Goal: Task Accomplishment & Management: Complete application form

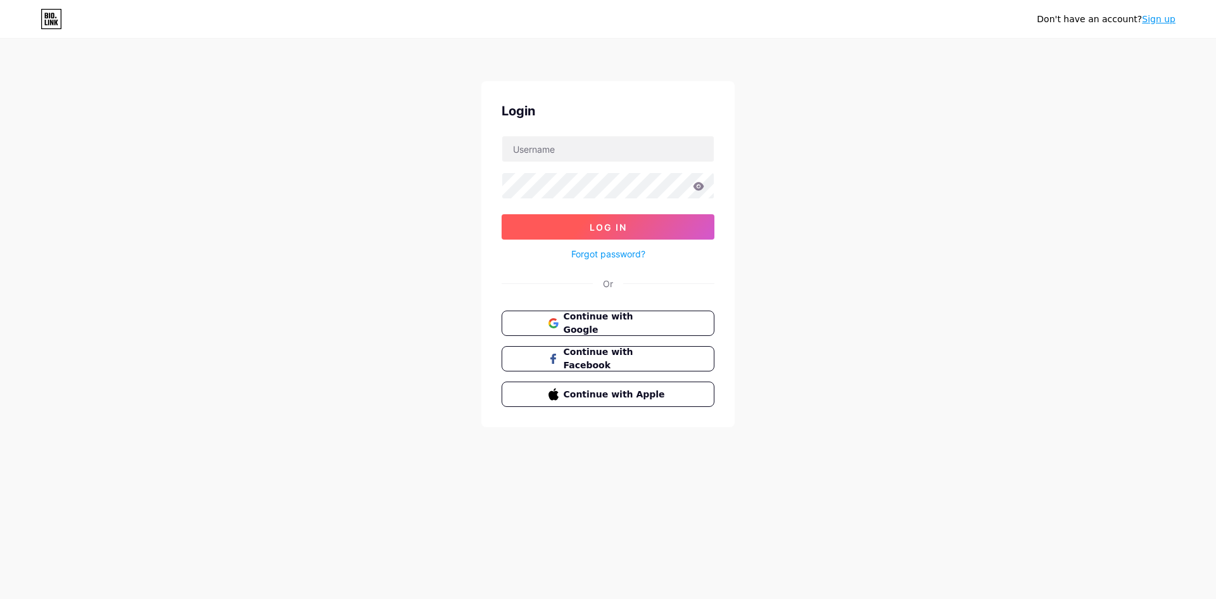
click at [636, 228] on button "Log In" at bounding box center [608, 226] width 213 height 25
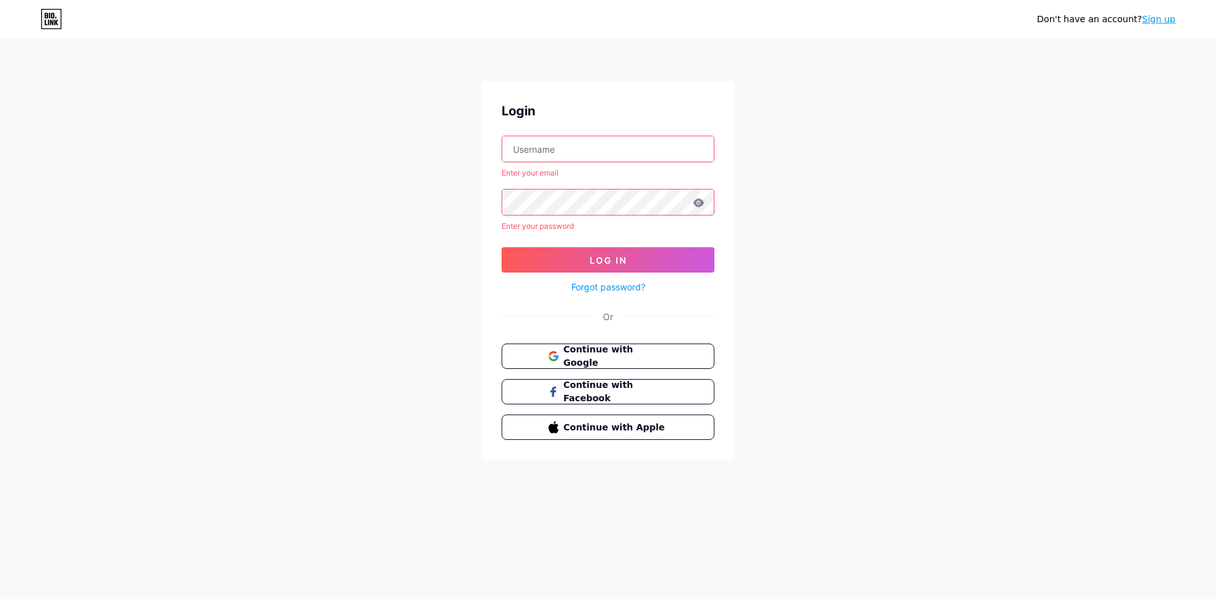
click at [567, 146] on input "text" at bounding box center [608, 148] width 212 height 25
type input "[EMAIL_ADDRESS][DOMAIN_NAME]"
click at [630, 261] on button "Log In" at bounding box center [608, 259] width 213 height 25
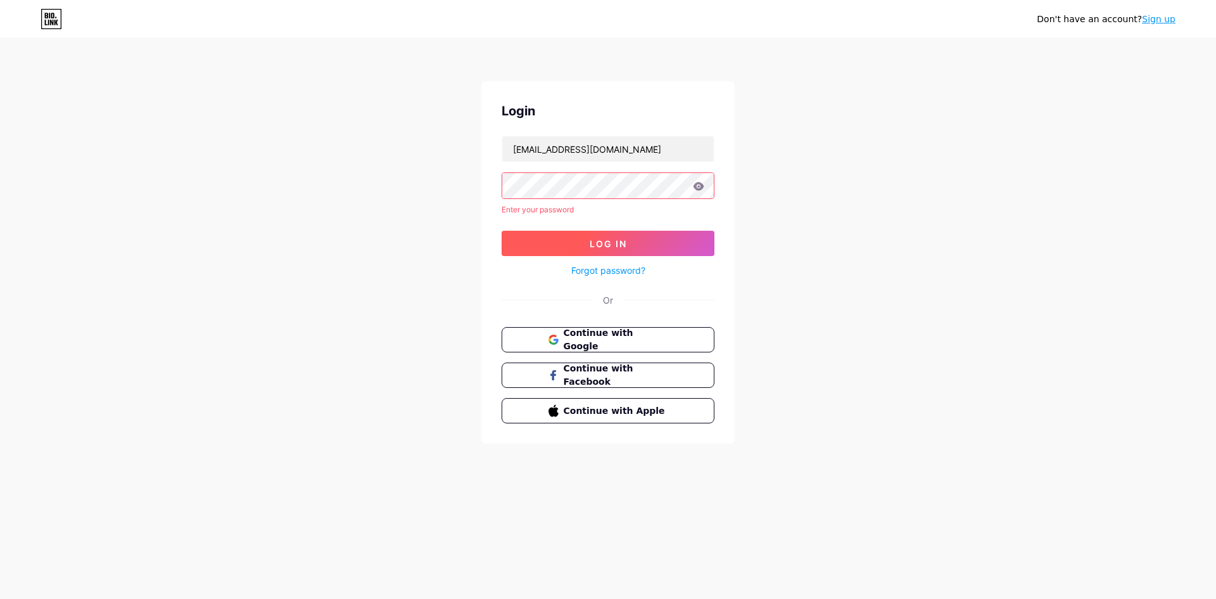
click at [628, 241] on button "Log In" at bounding box center [608, 243] width 213 height 25
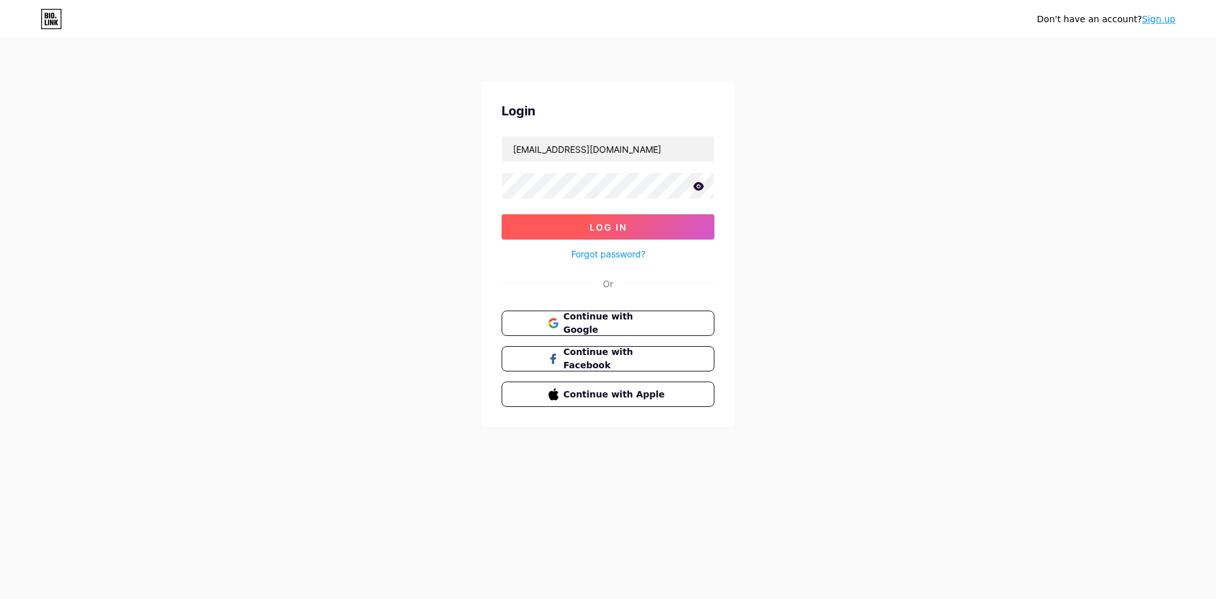
click at [590, 223] on span "Log In" at bounding box center [608, 227] width 37 height 11
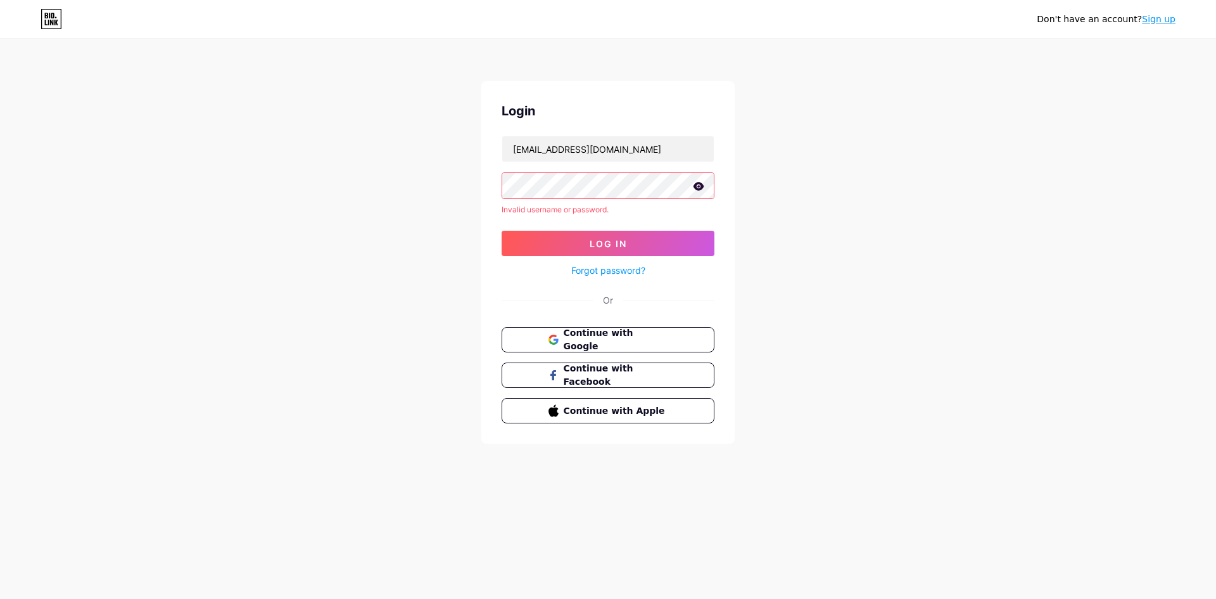
click at [1164, 20] on link "Sign up" at bounding box center [1159, 19] width 34 height 10
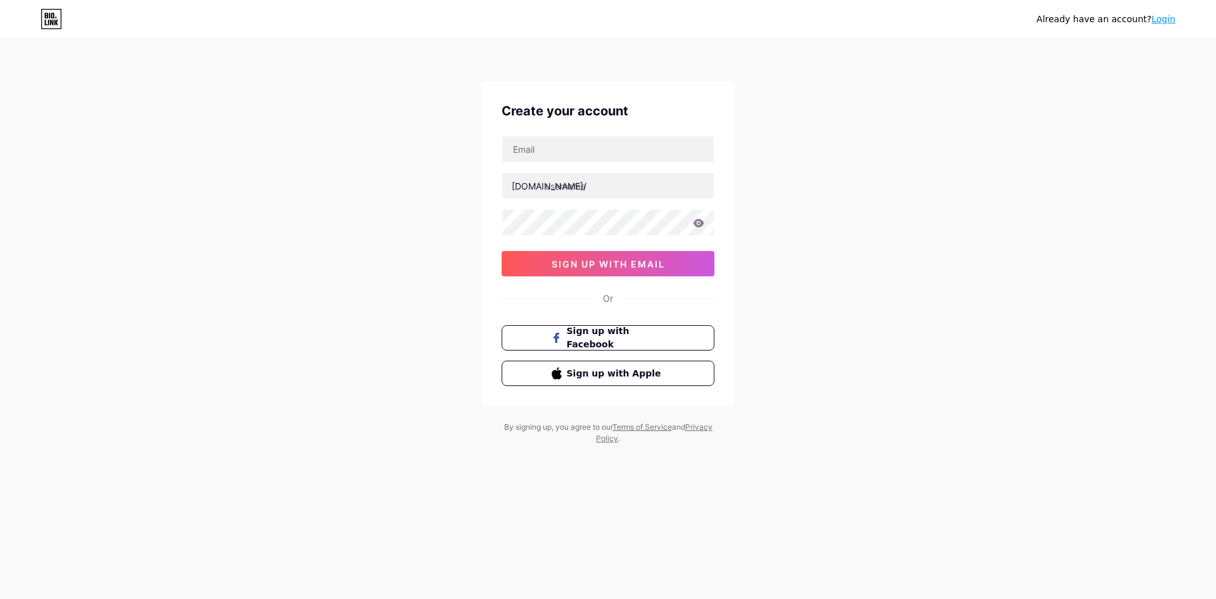
click at [896, 191] on div "Already have an account? Login Create your account [DOMAIN_NAME]/ 0cAFcWeA6Rewa…" at bounding box center [608, 242] width 1216 height 485
click at [550, 152] on input "text" at bounding box center [608, 148] width 212 height 25
type input "[EMAIL_ADDRESS][DOMAIN_NAME]"
click at [579, 185] on input "text" at bounding box center [608, 185] width 212 height 25
type input "chamepersonalizados"
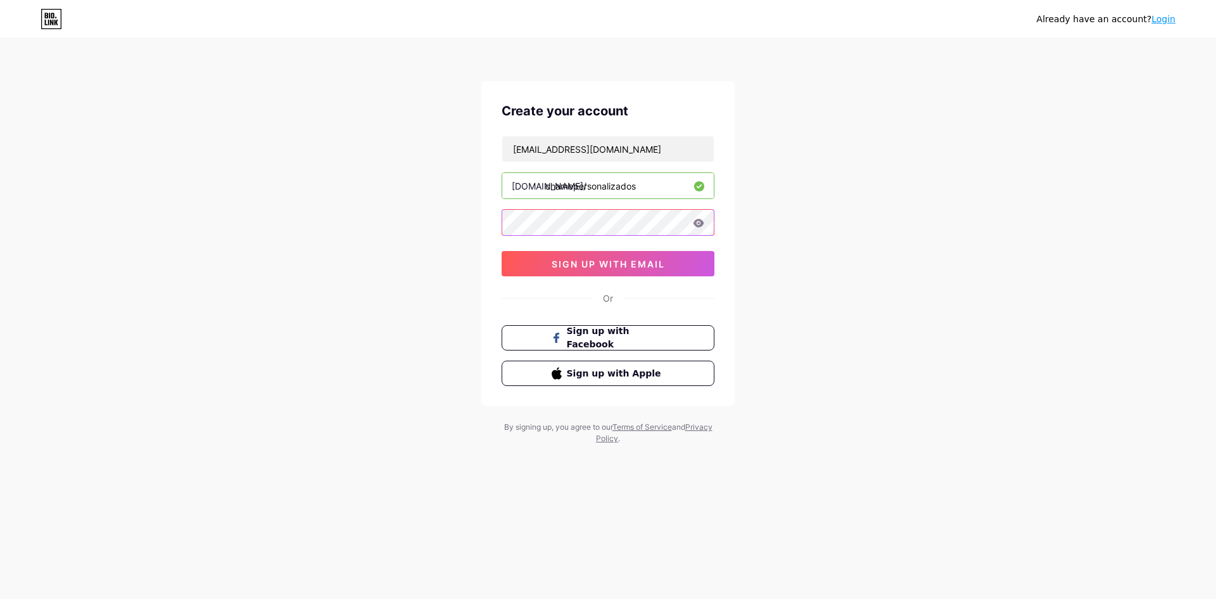
click at [468, 220] on div "Already have an account? Login Create your account [EMAIL_ADDRESS][DOMAIN_NAME]…" at bounding box center [608, 242] width 1216 height 485
click at [406, 214] on div "Already have an account? Login Create your account [EMAIL_ADDRESS][DOMAIN_NAME]…" at bounding box center [608, 242] width 1216 height 485
click at [665, 270] on button "sign up with email" at bounding box center [608, 263] width 213 height 25
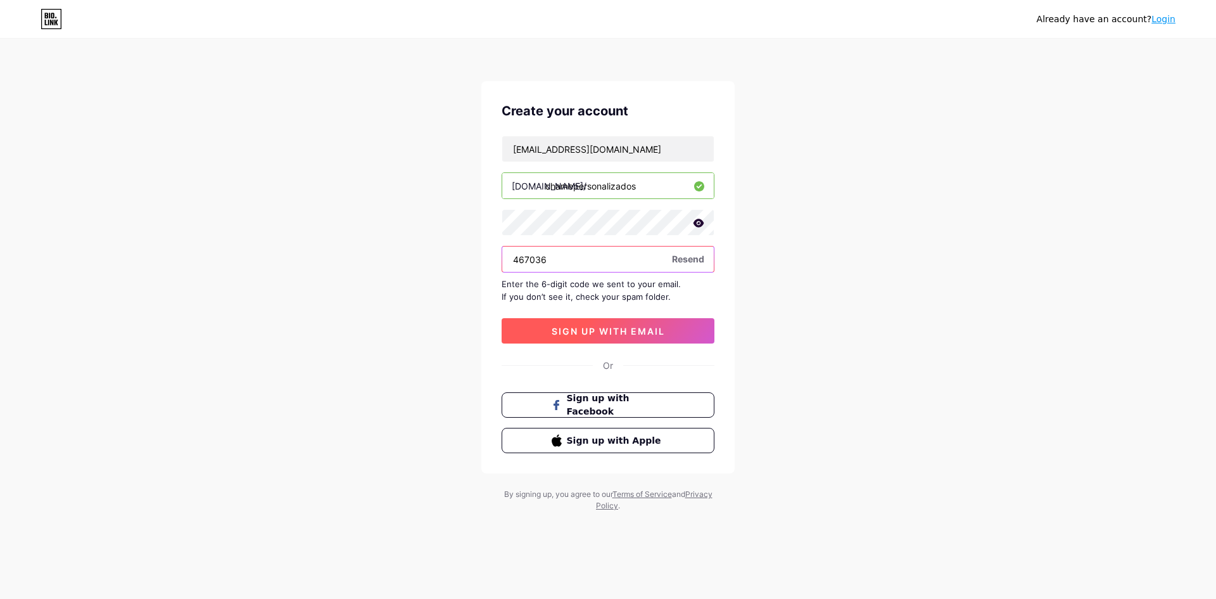
type input "467036"
click at [571, 329] on span "sign up with email" at bounding box center [608, 331] width 113 height 11
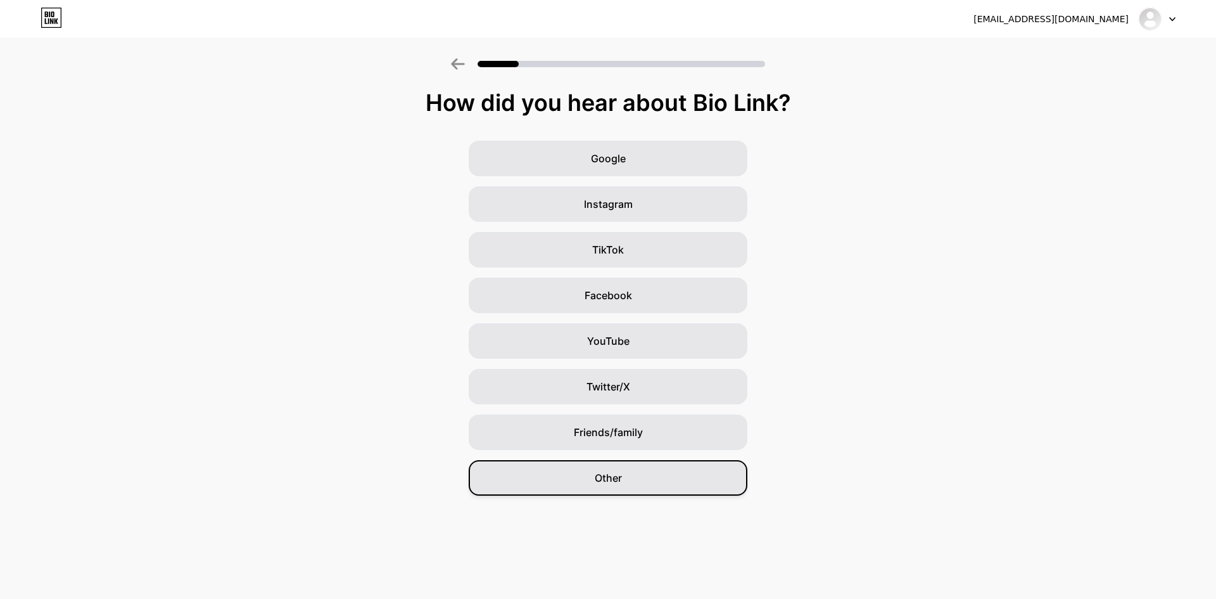
click at [613, 478] on span "Other" at bounding box center [608, 477] width 27 height 15
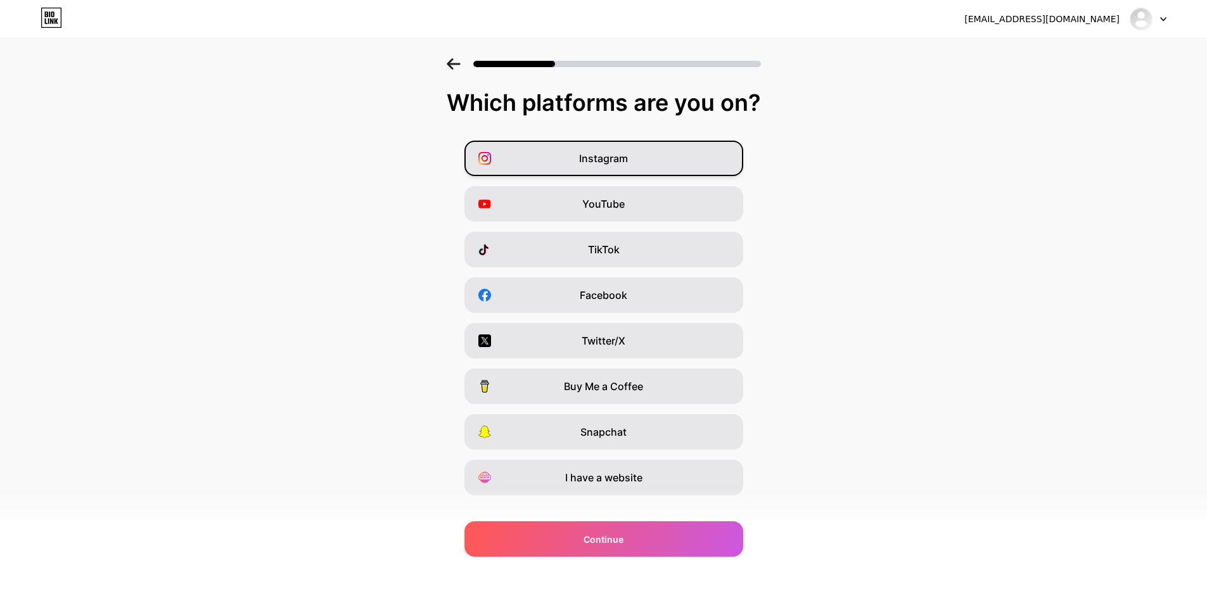
click at [614, 162] on span "Instagram" at bounding box center [603, 158] width 49 height 15
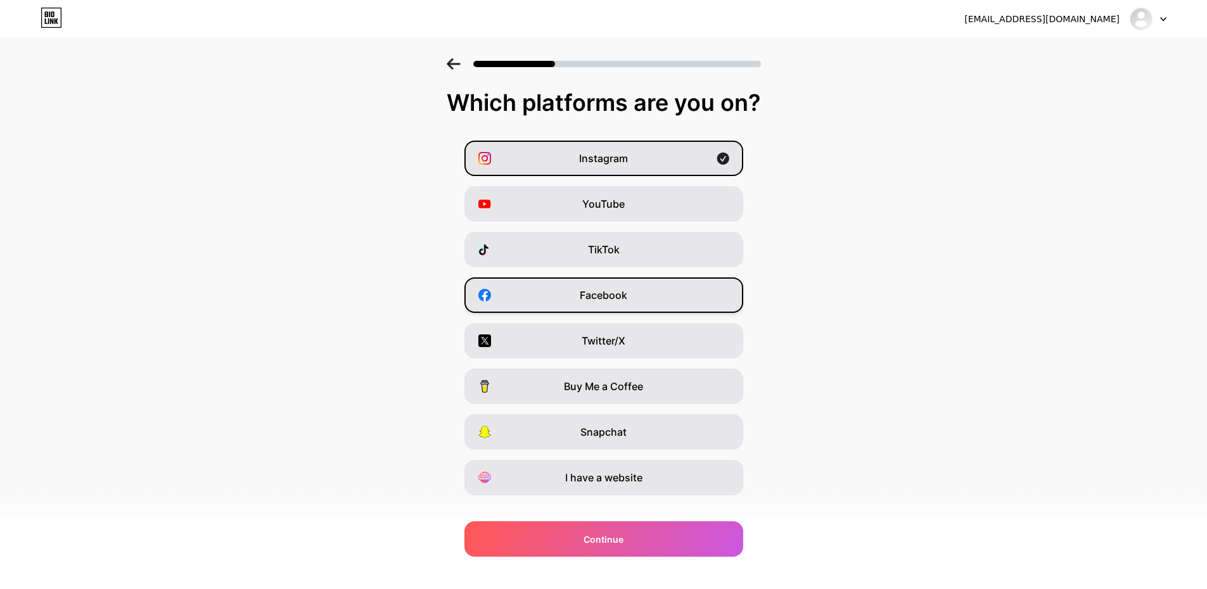
click at [610, 301] on span "Facebook" at bounding box center [604, 295] width 48 height 15
click at [640, 481] on span "I have a website" at bounding box center [603, 477] width 77 height 15
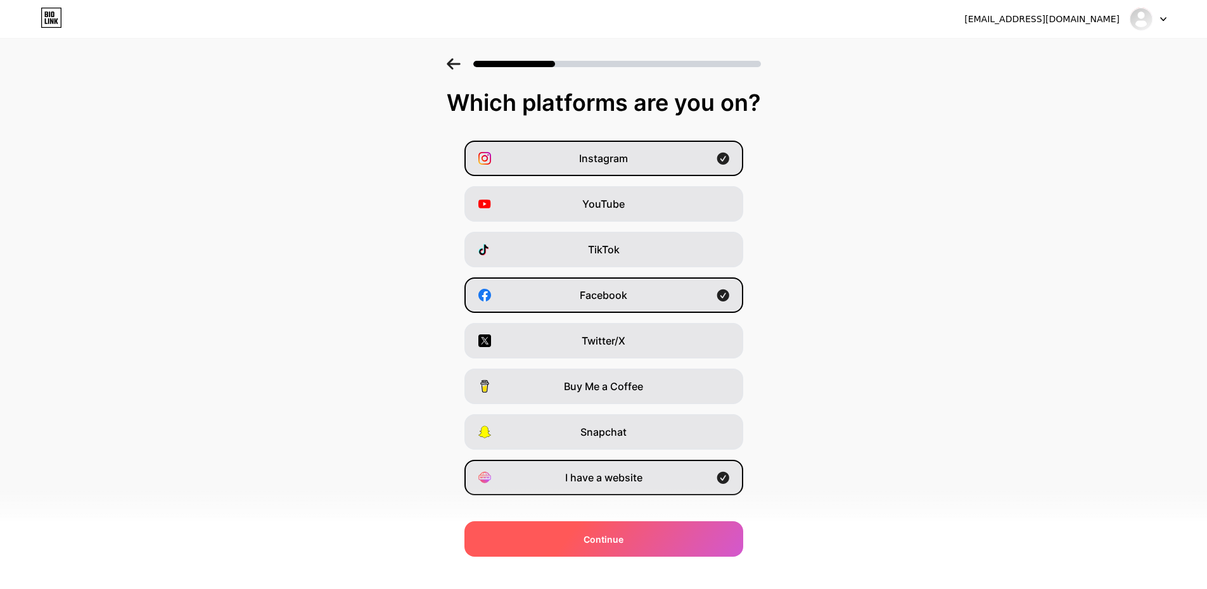
click at [638, 543] on div "Continue" at bounding box center [603, 538] width 279 height 35
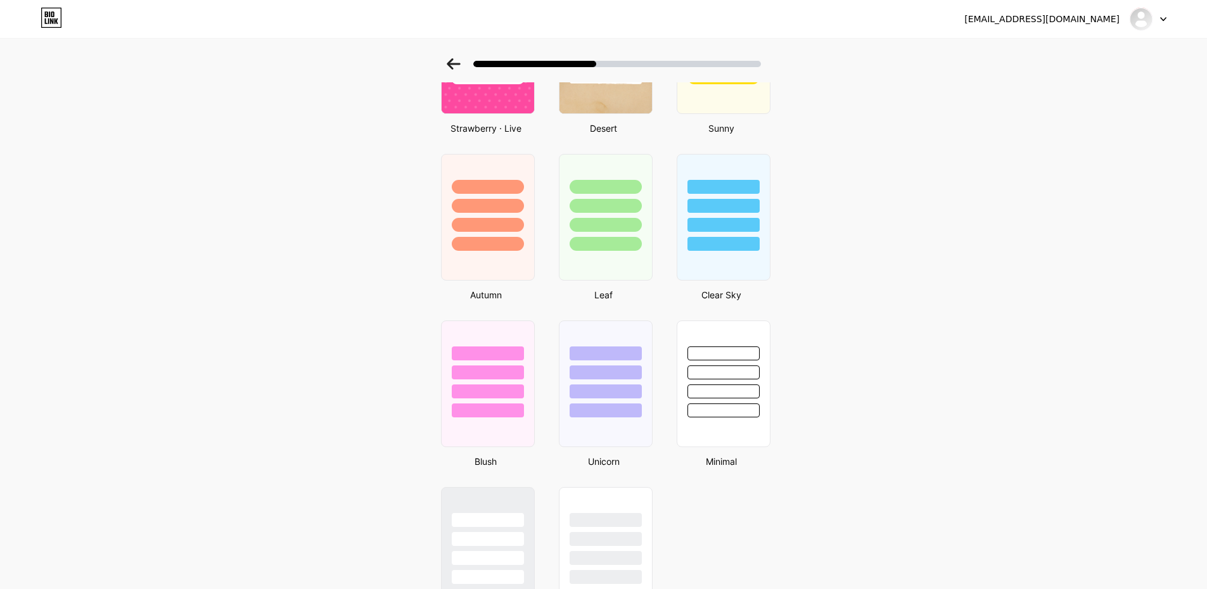
scroll to position [920, 0]
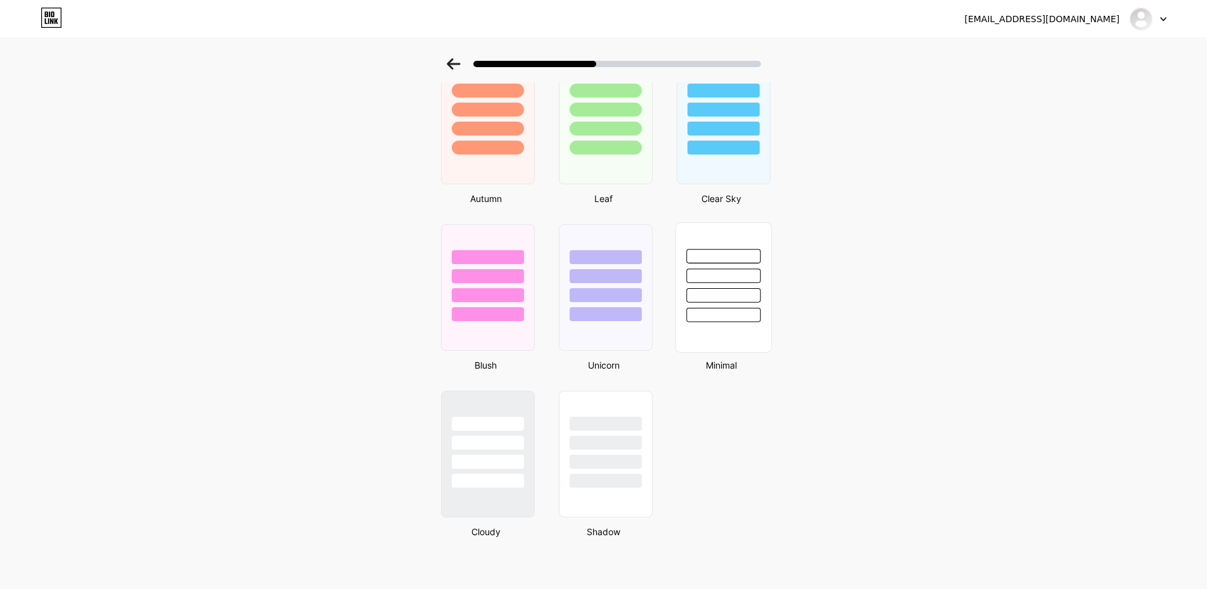
click at [737, 269] on div at bounding box center [723, 276] width 74 height 15
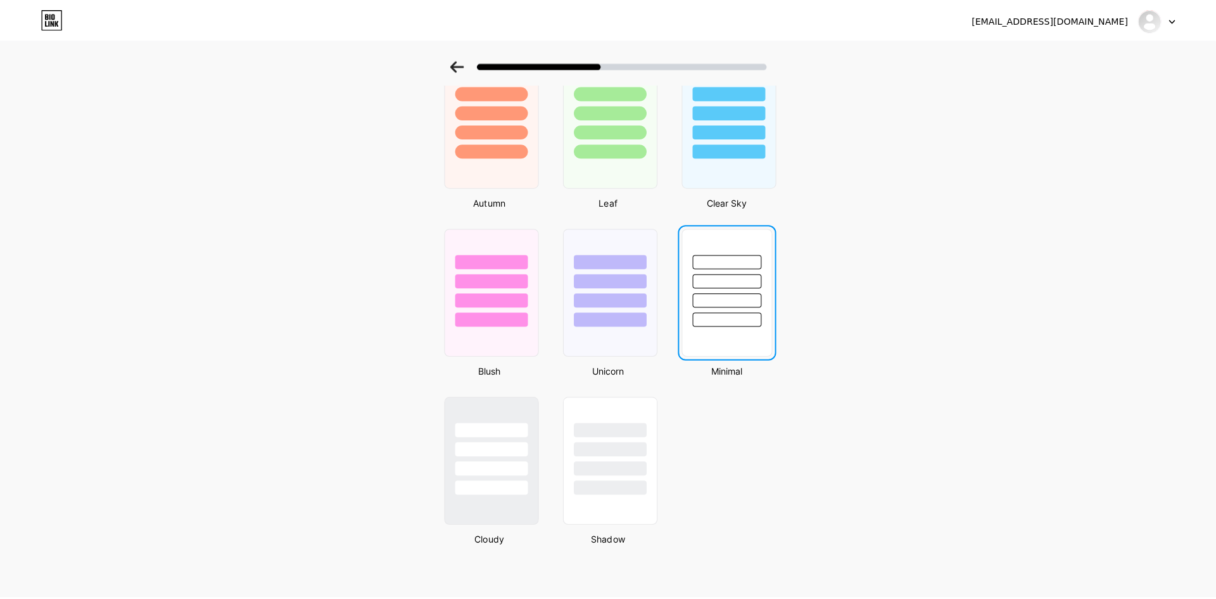
scroll to position [0, 0]
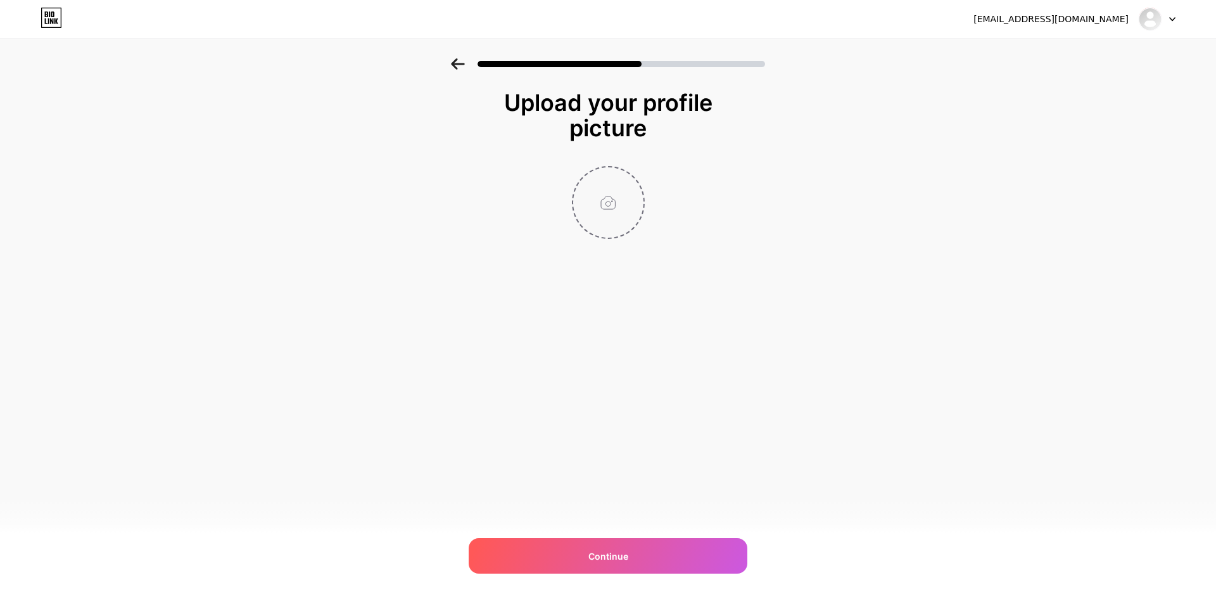
click at [602, 203] on input "file" at bounding box center [608, 202] width 70 height 70
type input "C:\fakepath\perfil web.jpg"
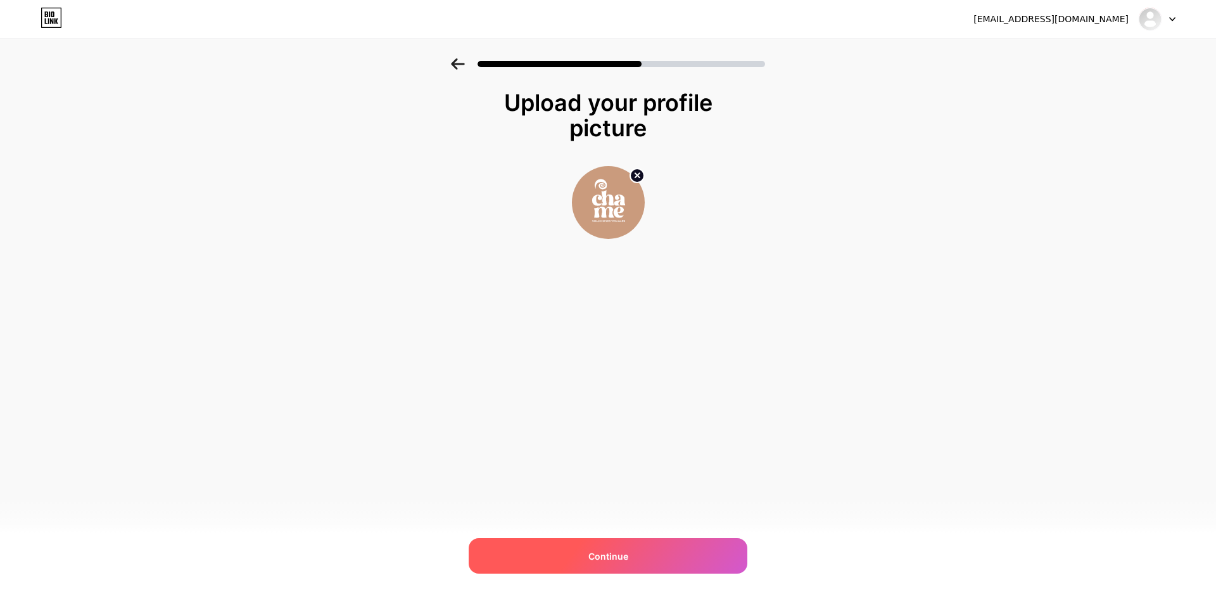
click at [656, 559] on div "Continue" at bounding box center [608, 555] width 279 height 35
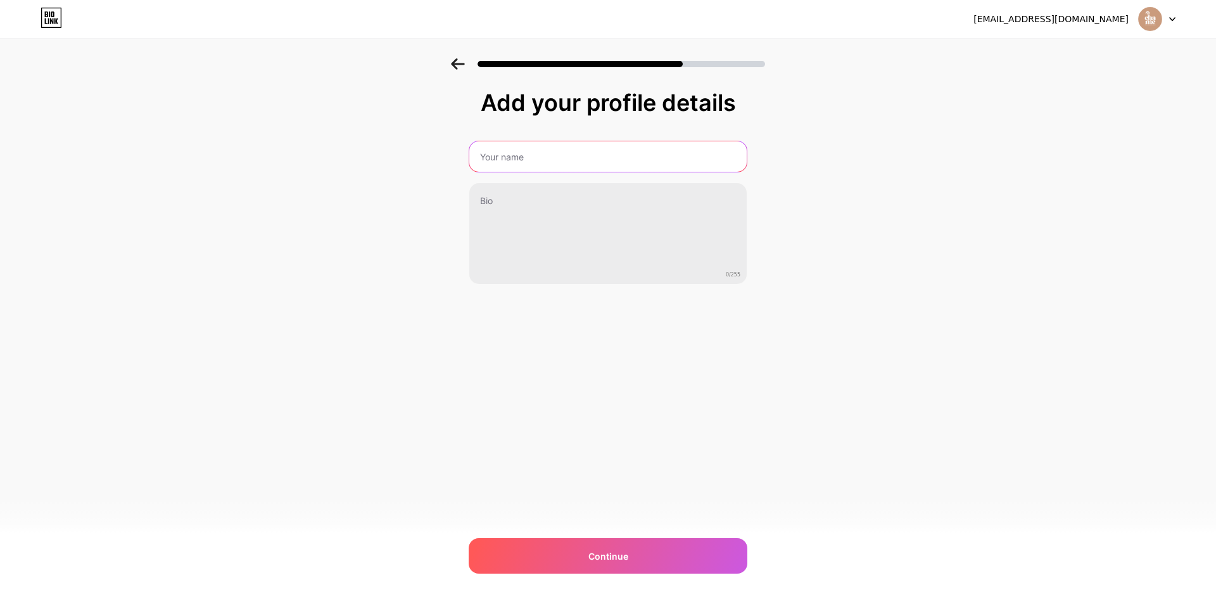
click at [541, 160] on input "text" at bounding box center [607, 156] width 277 height 30
drag, startPoint x: 510, startPoint y: 152, endPoint x: 427, endPoint y: 151, distance: 83.0
click at [427, 151] on div "Add your profile details [PERSON_NAME] 0/255 Continue Error" at bounding box center [608, 202] width 1216 height 289
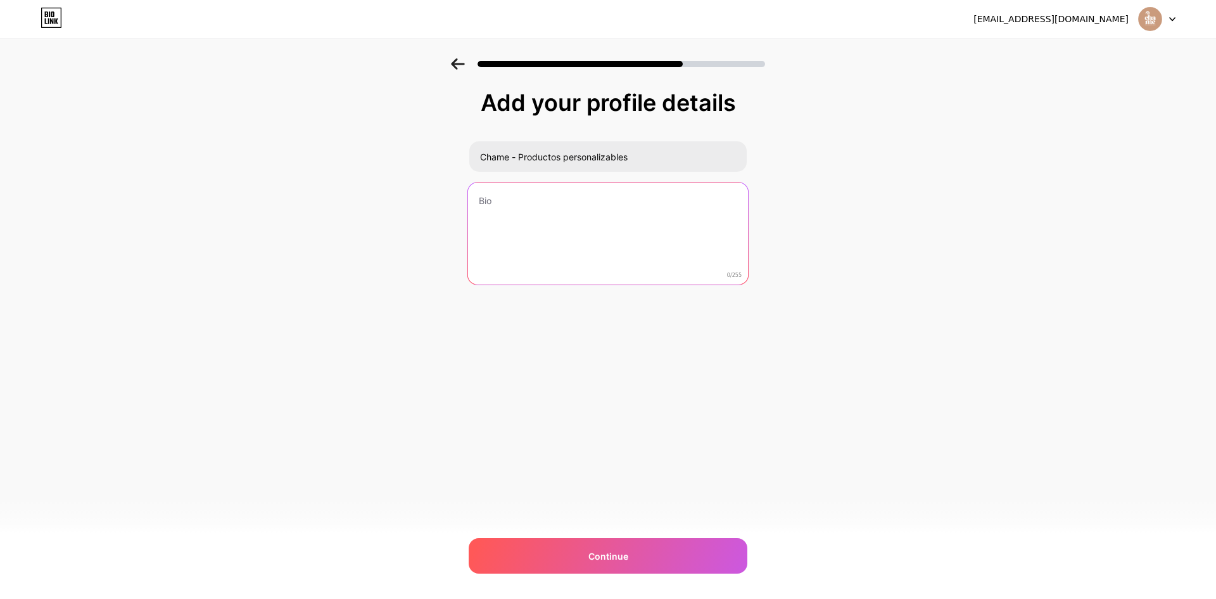
click at [525, 227] on textarea at bounding box center [608, 233] width 280 height 103
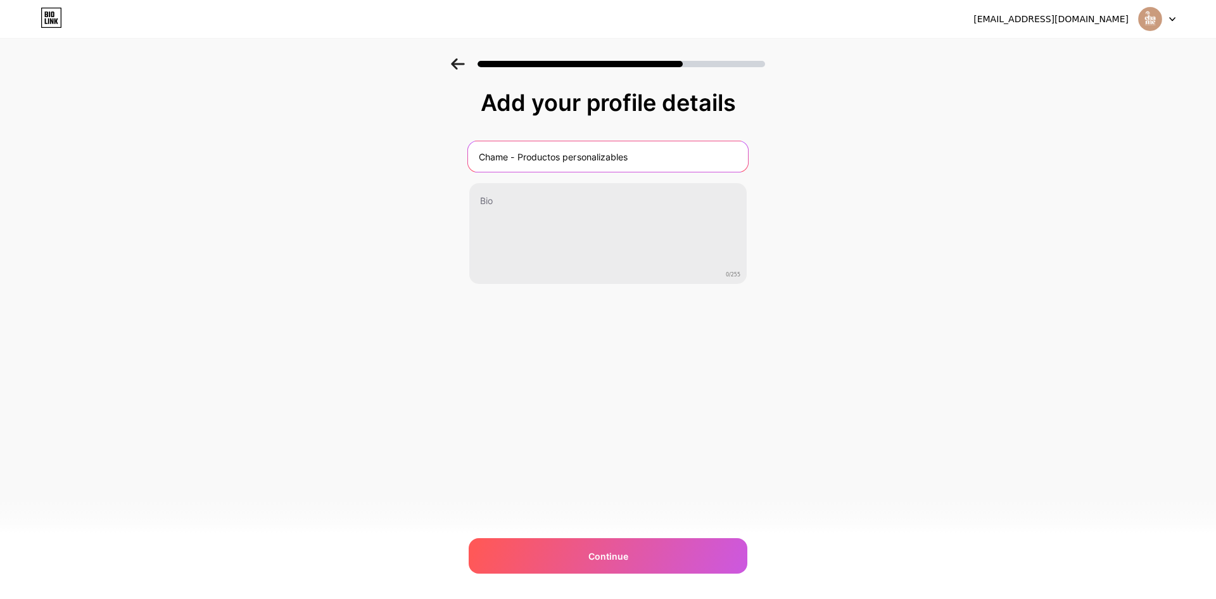
drag, startPoint x: 520, startPoint y: 158, endPoint x: 706, endPoint y: 164, distance: 185.7
click at [706, 164] on input "Chame - Productos personalizables" at bounding box center [608, 156] width 280 height 30
type input "Chame - Soluciones visuales"
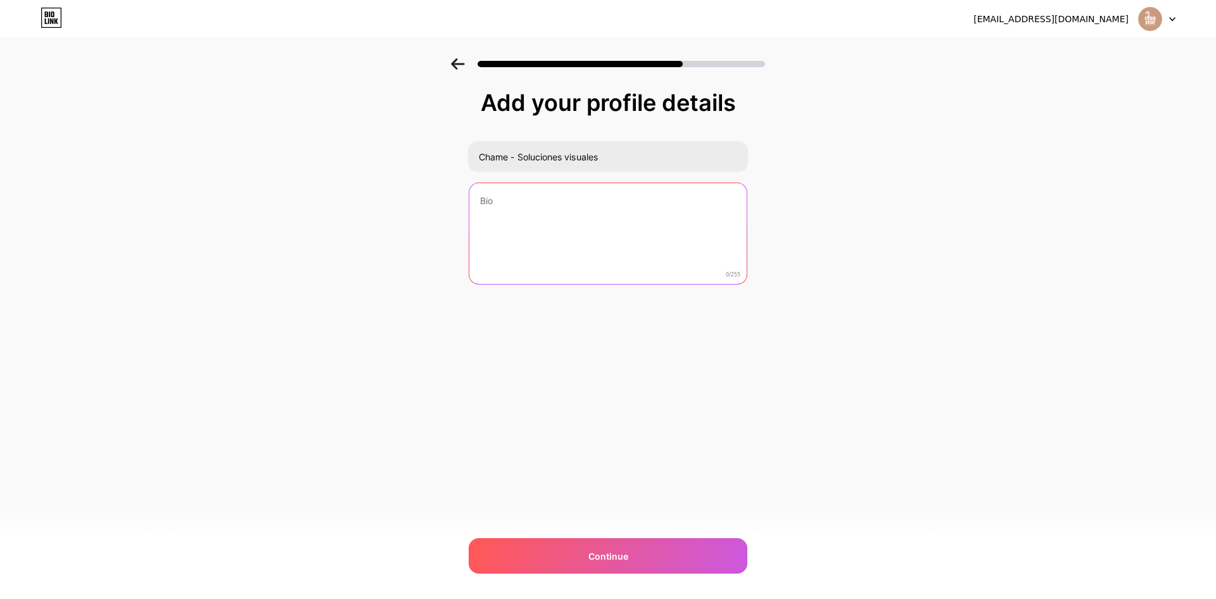
click at [554, 203] on textarea at bounding box center [607, 234] width 277 height 102
click at [477, 200] on textarea "Desde el proceso de diseño hasta su concreción" at bounding box center [608, 233] width 280 height 103
click at [601, 216] on textarea "Productos 100% personalizables .Desde el proceso de diseño hasta su concreción" at bounding box center [608, 233] width 280 height 103
click at [480, 199] on textarea "Productos 100% personalizables .Desde el proceso de diseño hasta su concreción." at bounding box center [608, 233] width 280 height 103
type textarea "Productos 100% personalizables .Desde el proceso de diseño hasta su concreción."
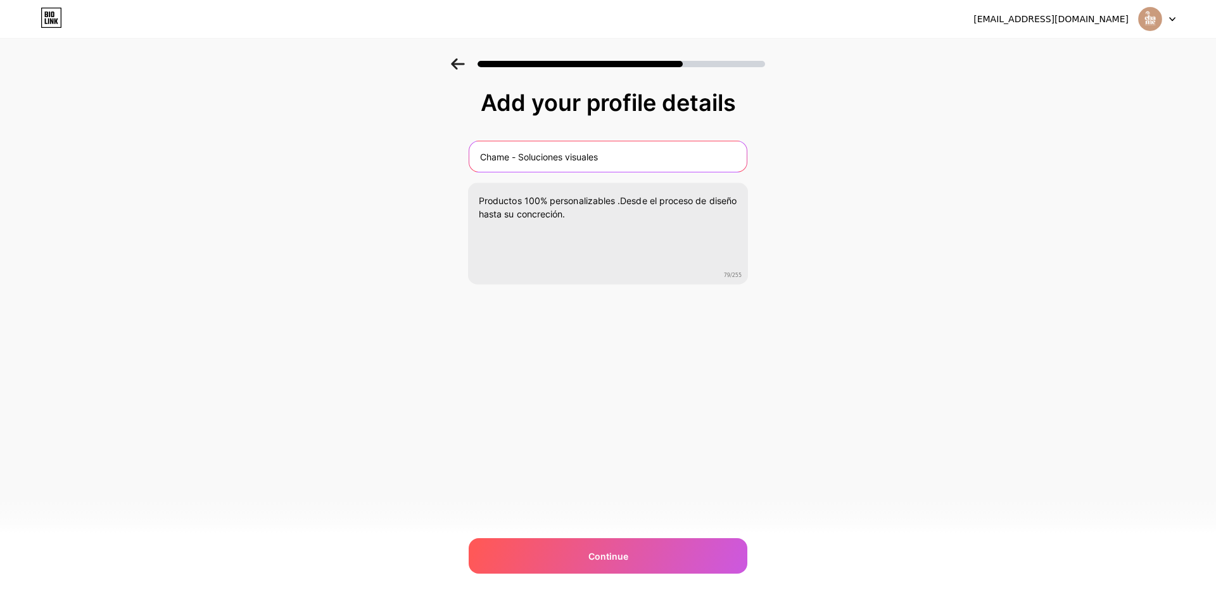
click at [609, 160] on input "Chame - Soluciones visuales" at bounding box center [607, 156] width 277 height 30
type input "Chame - Soluciones visuales a tu medida"
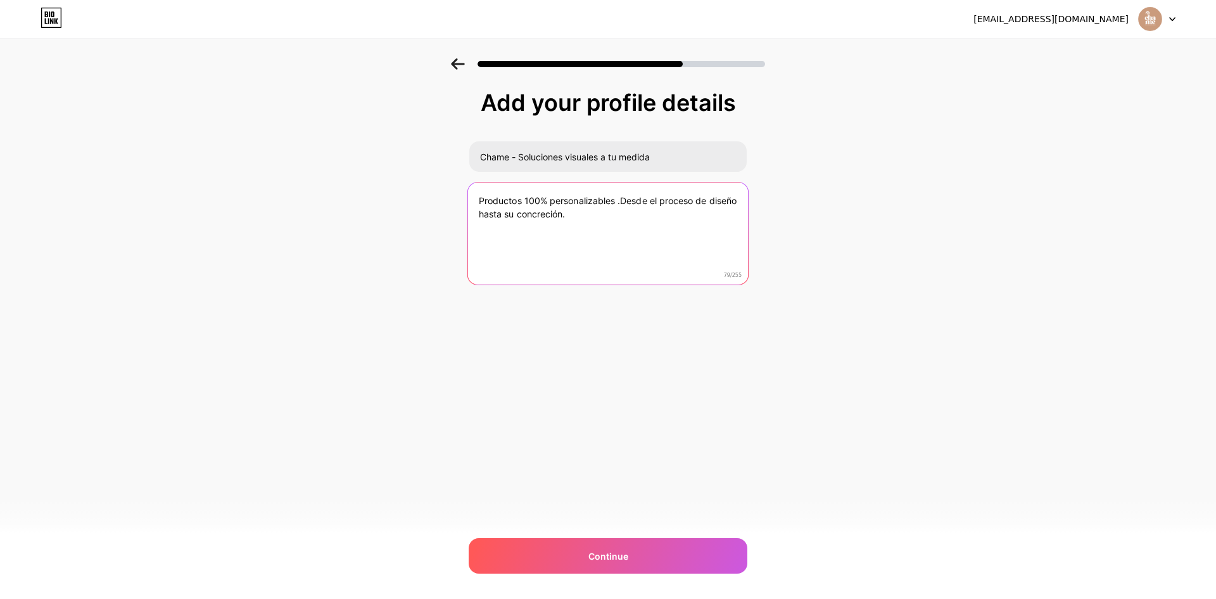
click at [615, 233] on textarea "Productos 100% personalizables .Desde el proceso de diseño hasta su concreción." at bounding box center [608, 233] width 280 height 103
type textarea "Productos 100% personalizables .Desde el proceso de diseño hasta su concreción.…"
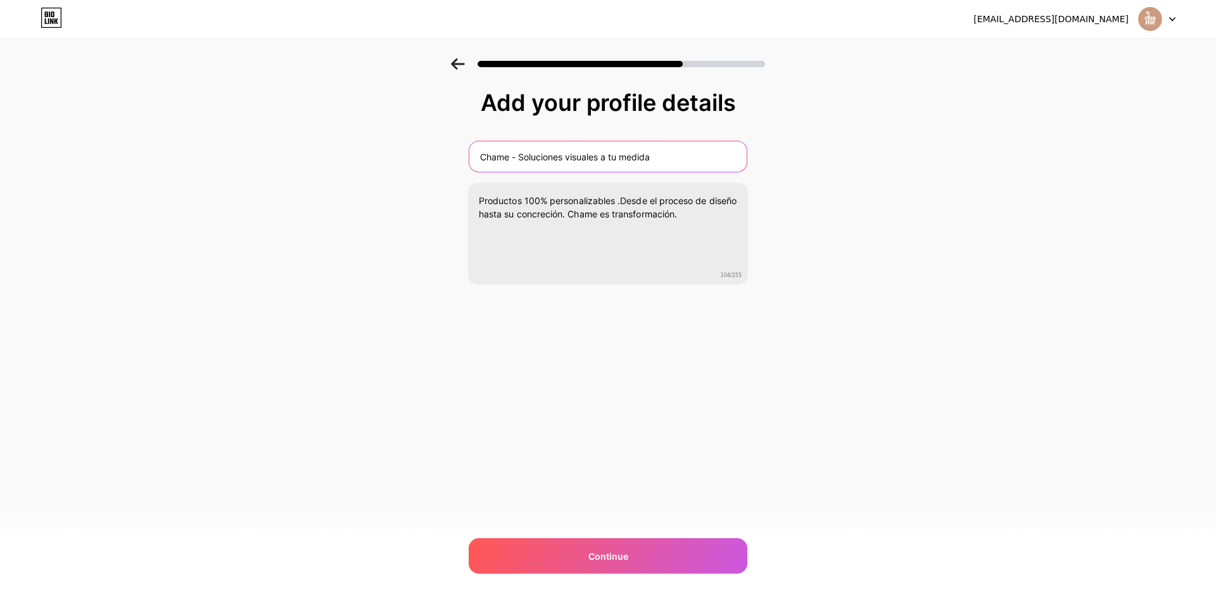
click at [673, 165] on input "Chame - Soluciones visuales a tu medida" at bounding box center [607, 156] width 277 height 30
type input "Chame - Soluciones visuales a tu medida- Diseño en Comunicación Visual"
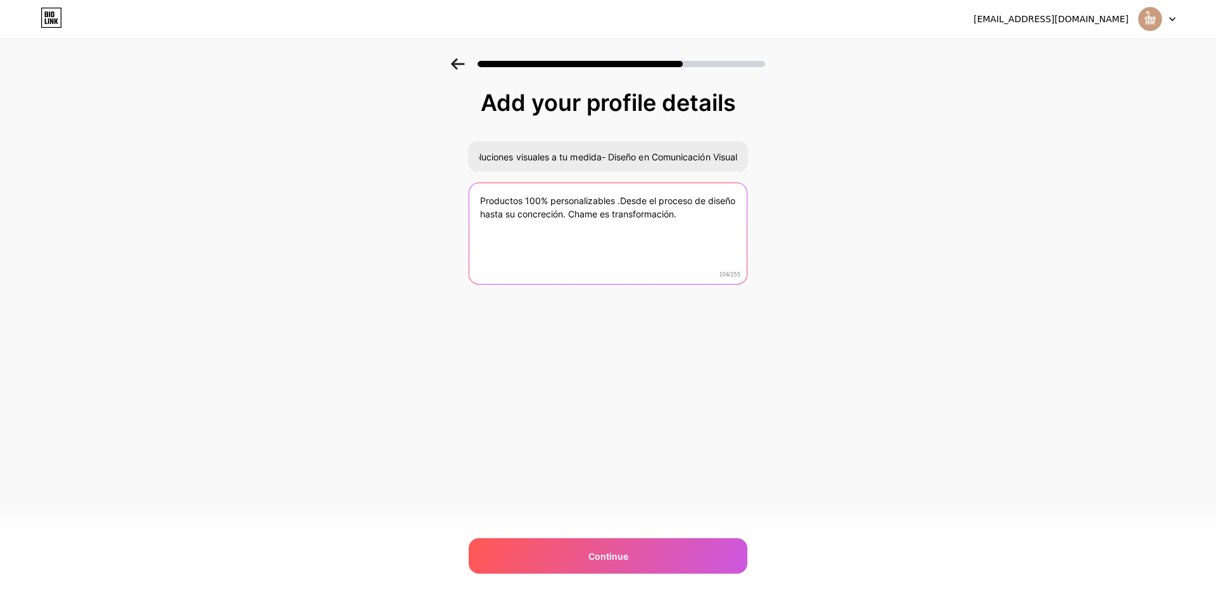
scroll to position [0, 0]
click at [711, 239] on textarea "Productos 100% personalizables .Desde el proceso de diseño hasta su concreción.…" at bounding box center [607, 234] width 277 height 102
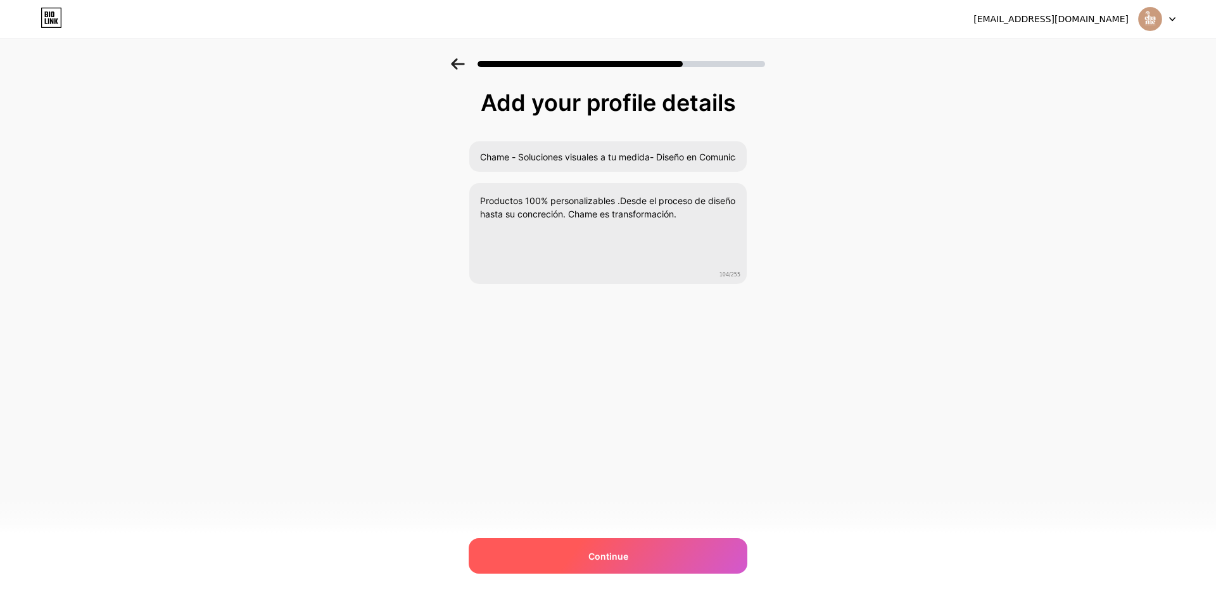
click at [669, 550] on div "Continue" at bounding box center [608, 555] width 279 height 35
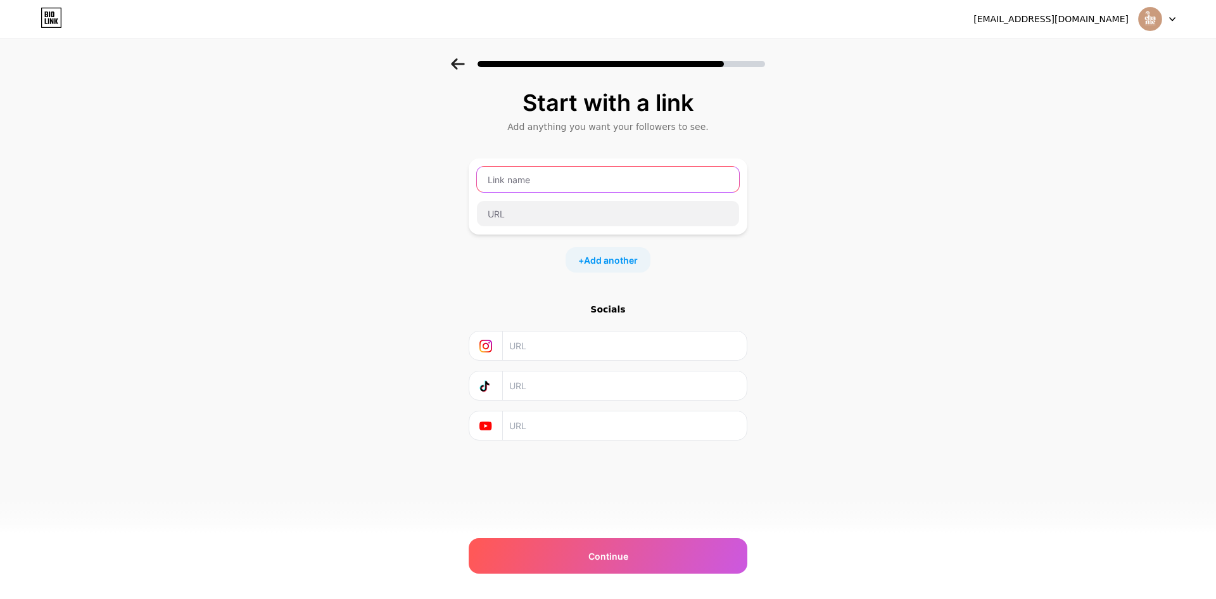
click at [566, 177] on input "text" at bounding box center [608, 179] width 262 height 25
click at [489, 180] on input "Web" at bounding box center [608, 179] width 262 height 25
click at [535, 187] on input "Web" at bounding box center [608, 179] width 262 height 25
type input "Web"
click at [534, 214] on input "text" at bounding box center [608, 213] width 262 height 25
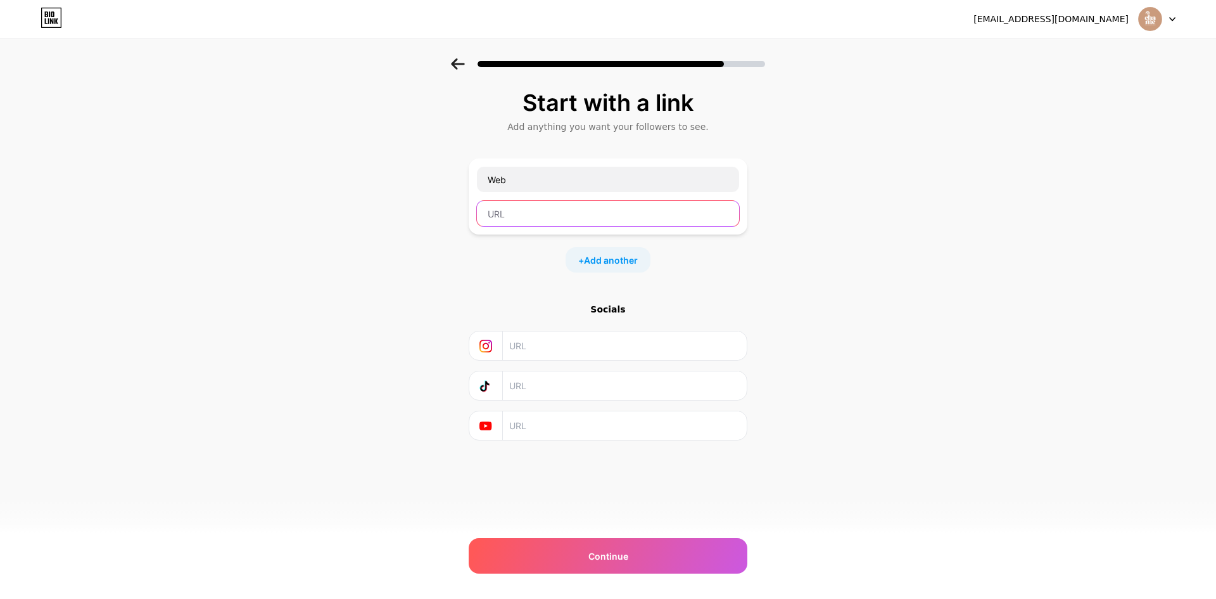
paste input "[URL][DOMAIN_NAME]"
type input "[URL][DOMAIN_NAME]"
click at [576, 346] on input "text" at bounding box center [624, 345] width 230 height 29
paste input "[URL][DOMAIN_NAME]"
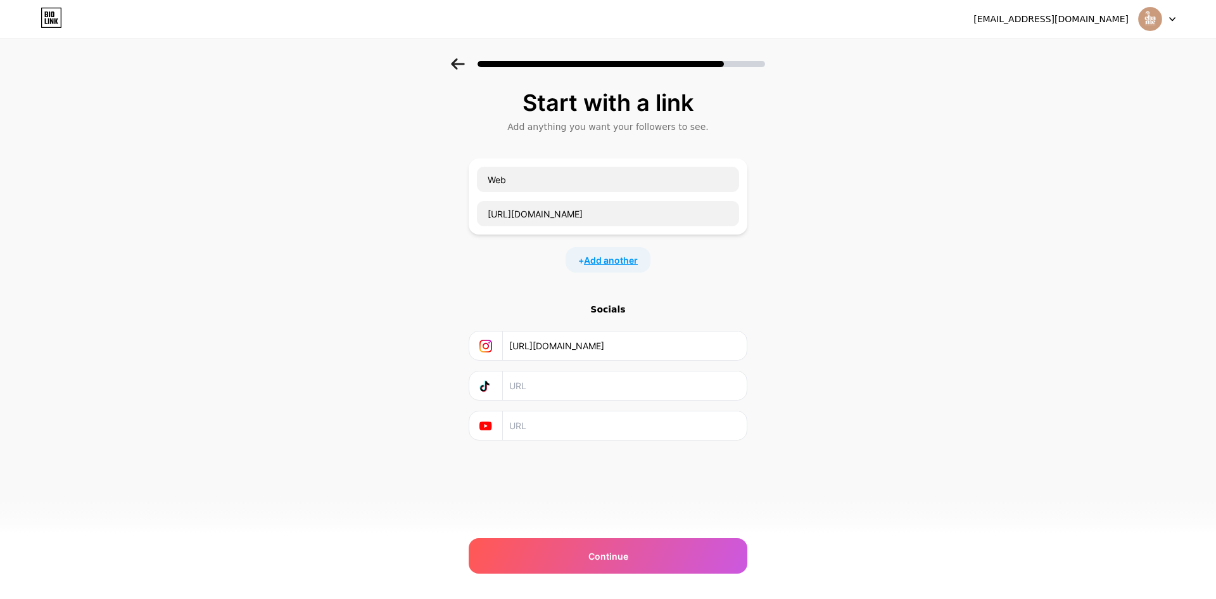
type input "[URL][DOMAIN_NAME]"
click at [625, 265] on span "Add another" at bounding box center [611, 259] width 54 height 13
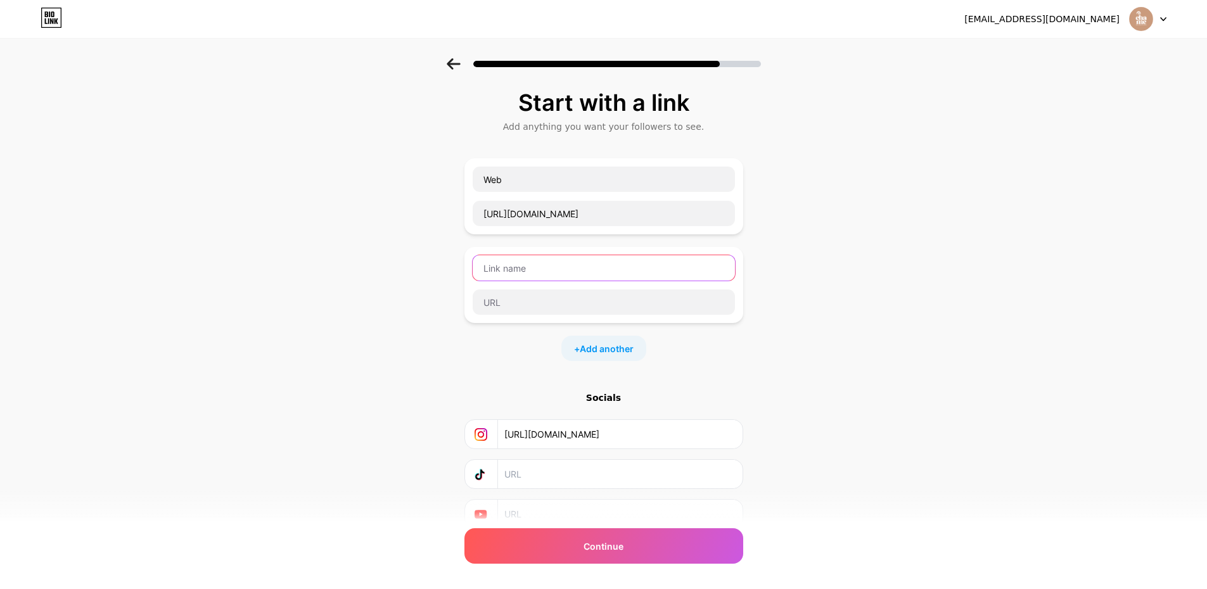
click at [523, 268] on input "text" at bounding box center [603, 267] width 262 height 25
type input "Whatsapp"
click at [524, 298] on input "text" at bounding box center [603, 301] width 262 height 25
paste input "[URL][DOMAIN_NAME]"
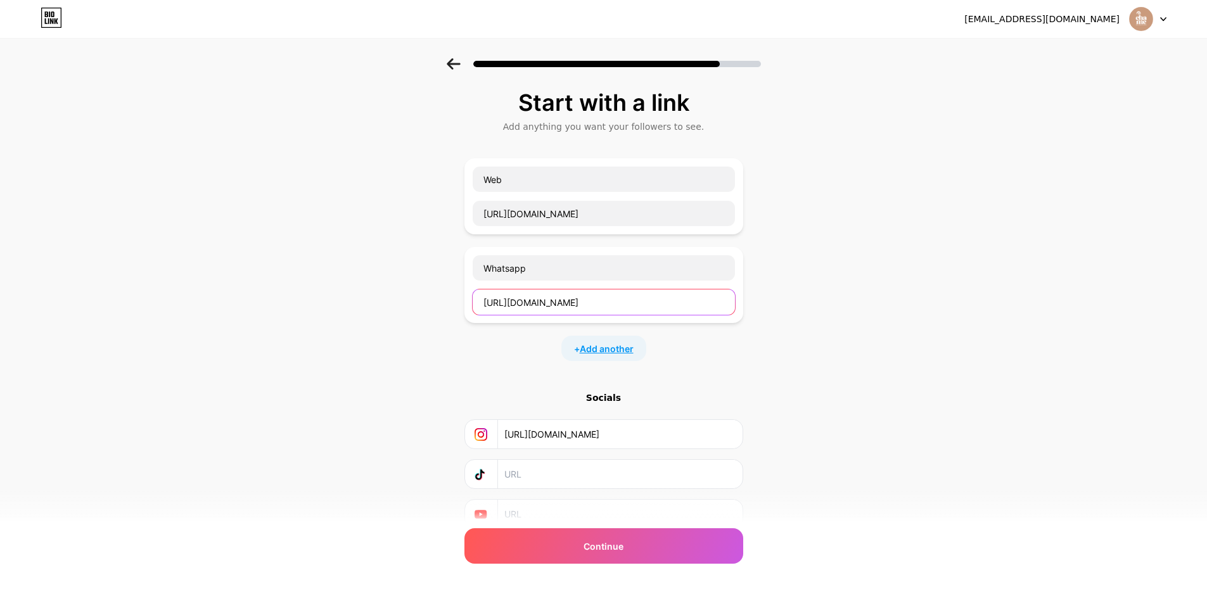
type input "[URL][DOMAIN_NAME]"
click at [625, 352] on span "Add another" at bounding box center [607, 348] width 54 height 13
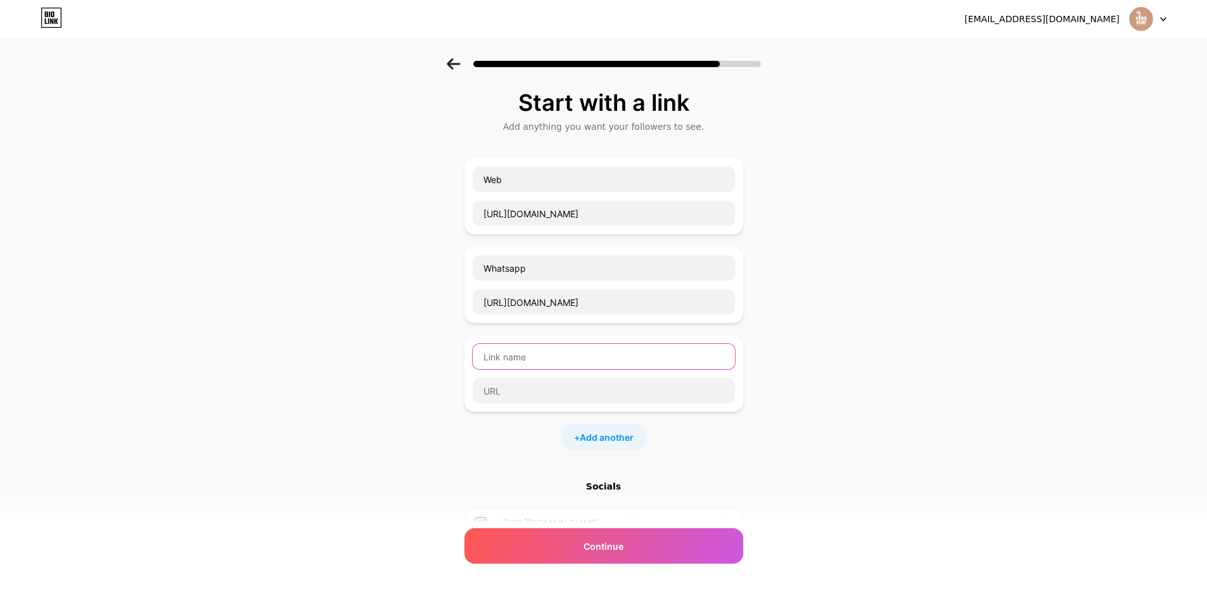
click at [604, 357] on input "text" at bounding box center [603, 356] width 262 height 25
type input "Catálogo de productos"
click at [613, 433] on span "Add another" at bounding box center [607, 437] width 54 height 13
click at [526, 485] on input "text" at bounding box center [603, 479] width 262 height 25
paste input "[URL][DOMAIN_NAME][DOMAIN_NAME]"
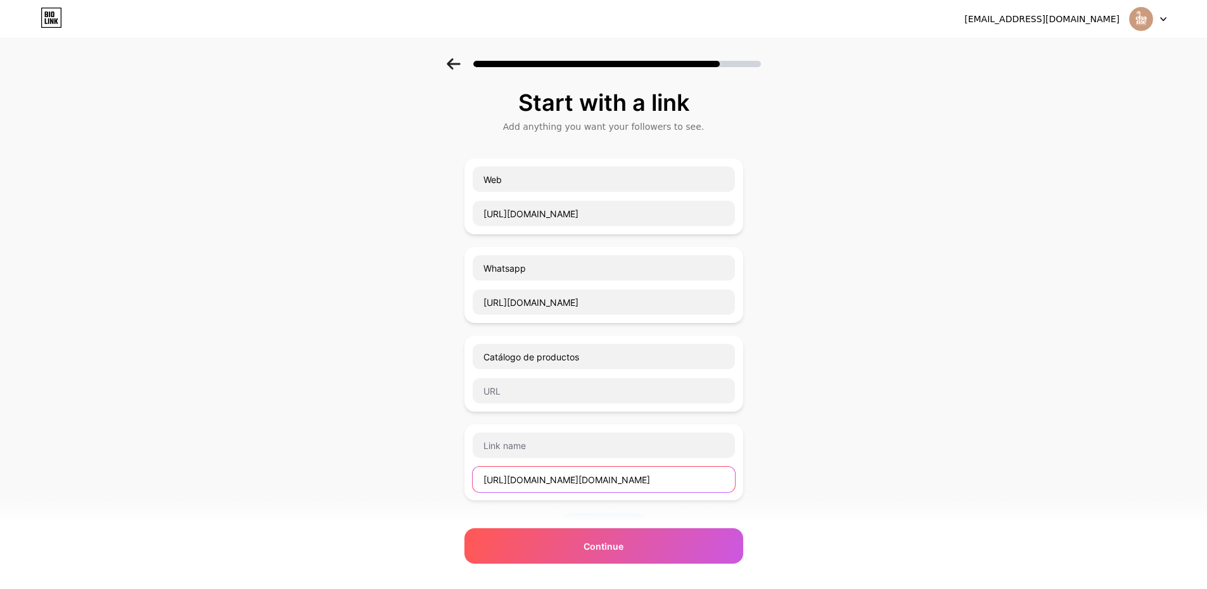
scroll to position [0, 260]
type input "[URL][DOMAIN_NAME][DOMAIN_NAME]"
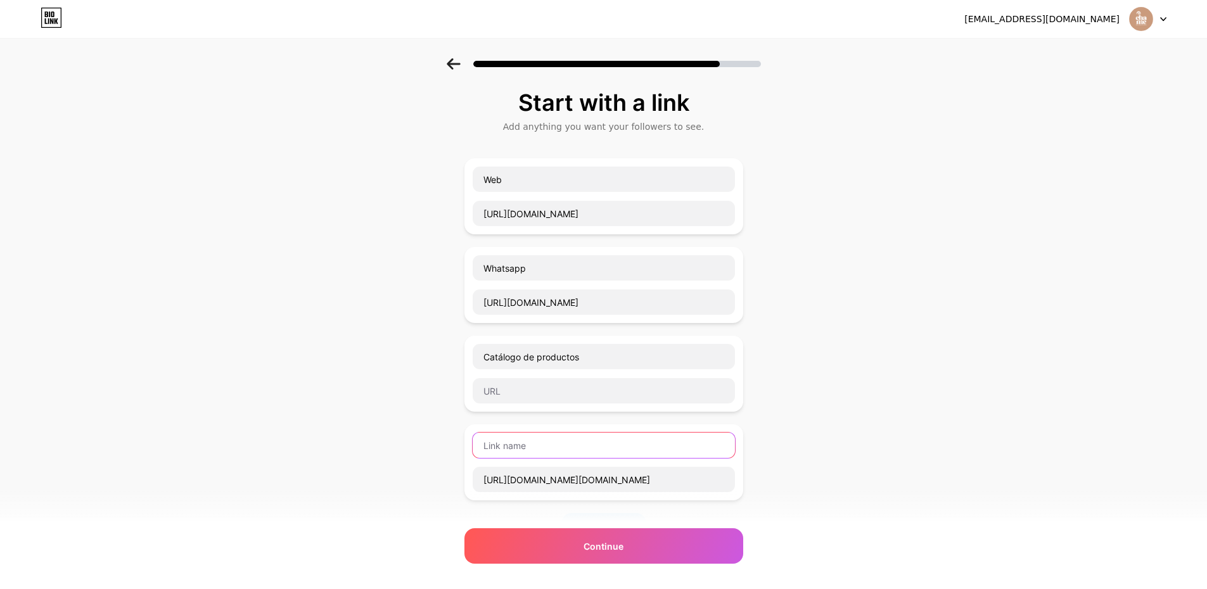
click at [538, 450] on input "text" at bounding box center [603, 445] width 262 height 25
type input "EMAIL"
drag, startPoint x: 513, startPoint y: 177, endPoint x: 460, endPoint y: 170, distance: 53.6
click at [461, 170] on div "Start with a link Add anything you want your followers to see. Web [URL][DOMAIN…" at bounding box center [603, 413] width 1207 height 711
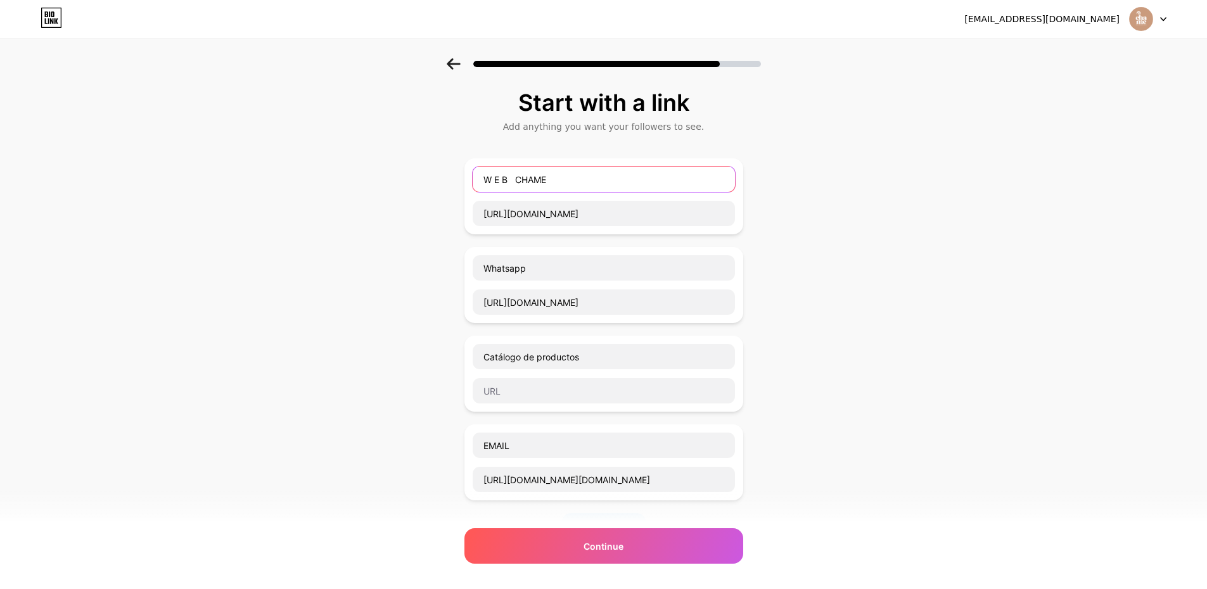
drag, startPoint x: 554, startPoint y: 181, endPoint x: 521, endPoint y: 178, distance: 33.1
click at [521, 178] on input "W E B CHAME" at bounding box center [603, 179] width 262 height 25
type input "W E B"
drag, startPoint x: 545, startPoint y: 270, endPoint x: 494, endPoint y: 269, distance: 50.7
click at [494, 269] on input "Whatsapp" at bounding box center [603, 267] width 262 height 25
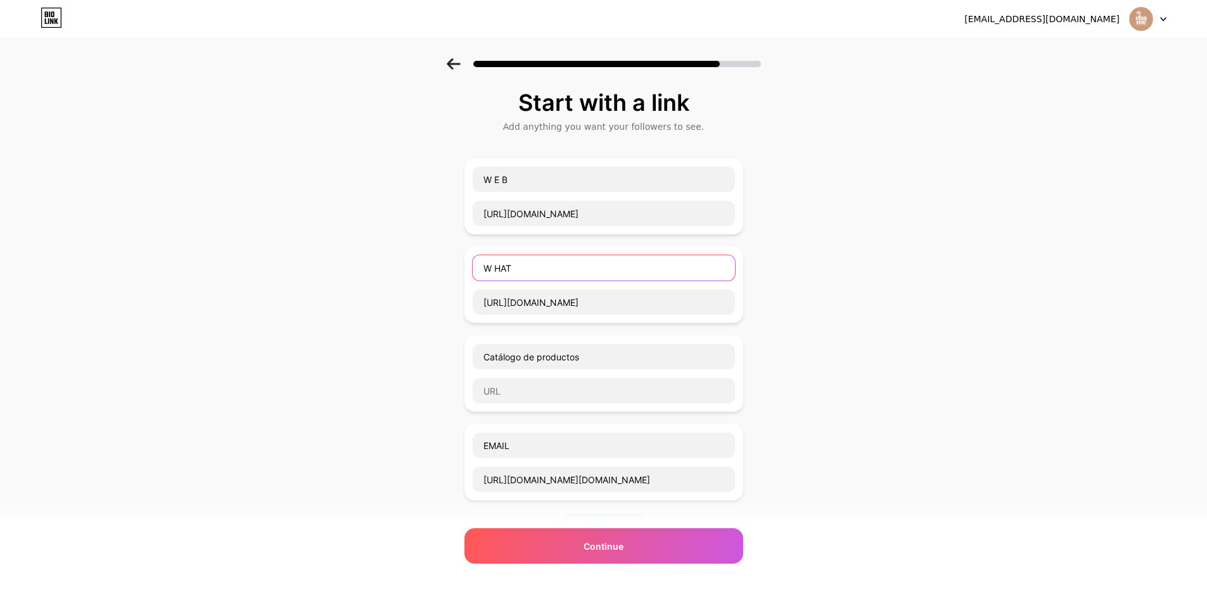
click at [504, 270] on input "W HAT" at bounding box center [603, 267] width 262 height 25
click at [514, 267] on input "W H AT" at bounding box center [603, 267] width 262 height 25
click at [528, 271] on input "W H A T" at bounding box center [603, 267] width 262 height 25
click at [535, 270] on input "W H A T TSA" at bounding box center [603, 267] width 262 height 25
click at [529, 269] on input "W H A T TS A" at bounding box center [603, 267] width 262 height 25
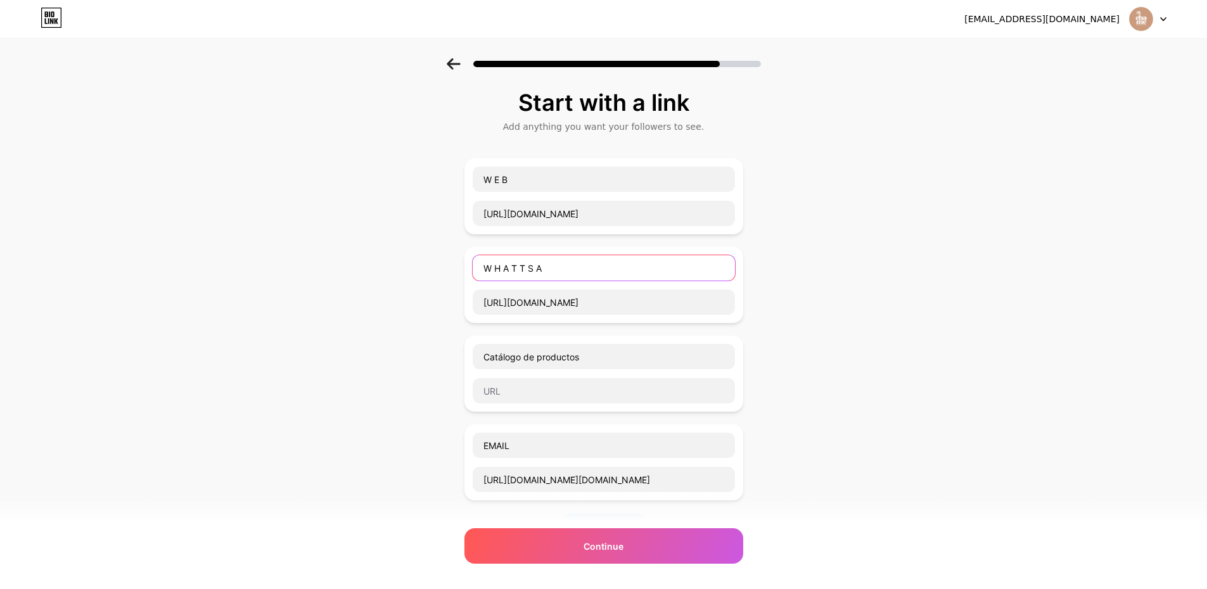
click at [552, 270] on input "W H A T T S A" at bounding box center [603, 267] width 262 height 25
click at [529, 270] on input "W H A T T S A P P" at bounding box center [603, 267] width 262 height 25
click at [526, 268] on input "W H A T S A P P" at bounding box center [603, 267] width 262 height 25
type input "W H A T S A P P"
click at [590, 360] on input "Catálogo de productos" at bounding box center [603, 356] width 262 height 25
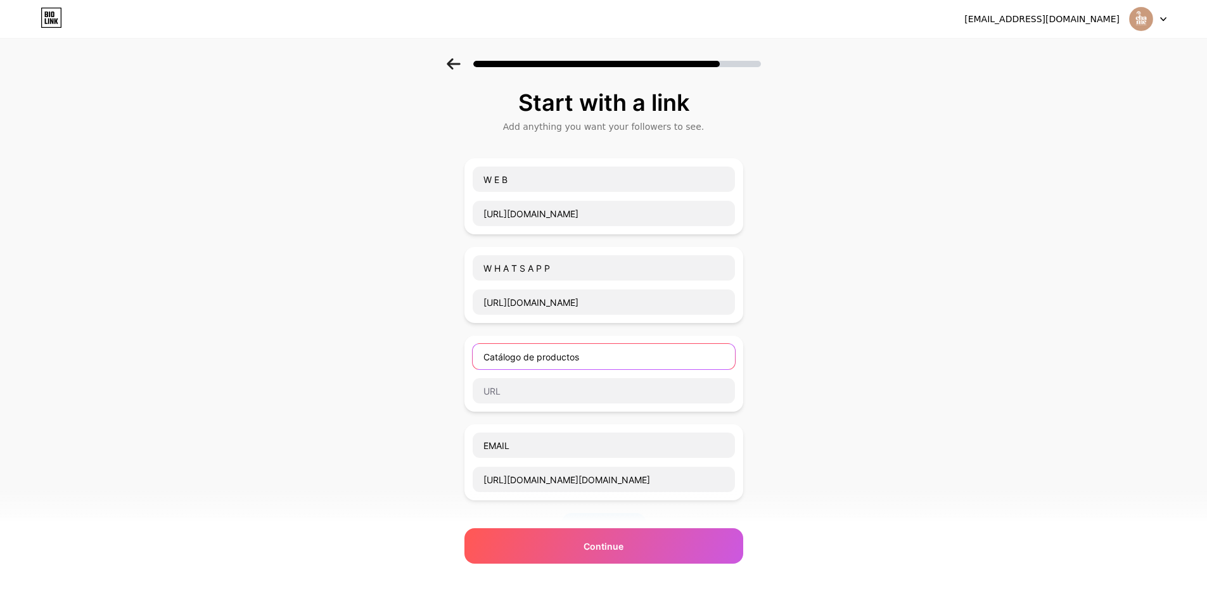
drag, startPoint x: 589, startPoint y: 360, endPoint x: 459, endPoint y: 360, distance: 129.8
click at [459, 360] on div "Start with a link Add anything you want your followers to see. W E B [URL][DOMA…" at bounding box center [603, 413] width 1207 height 711
type input "C A T Á L O G O de productos personalizables"
click at [491, 446] on input "EMAIL" at bounding box center [603, 445] width 262 height 25
click at [500, 446] on input "E MAIL" at bounding box center [603, 445] width 262 height 25
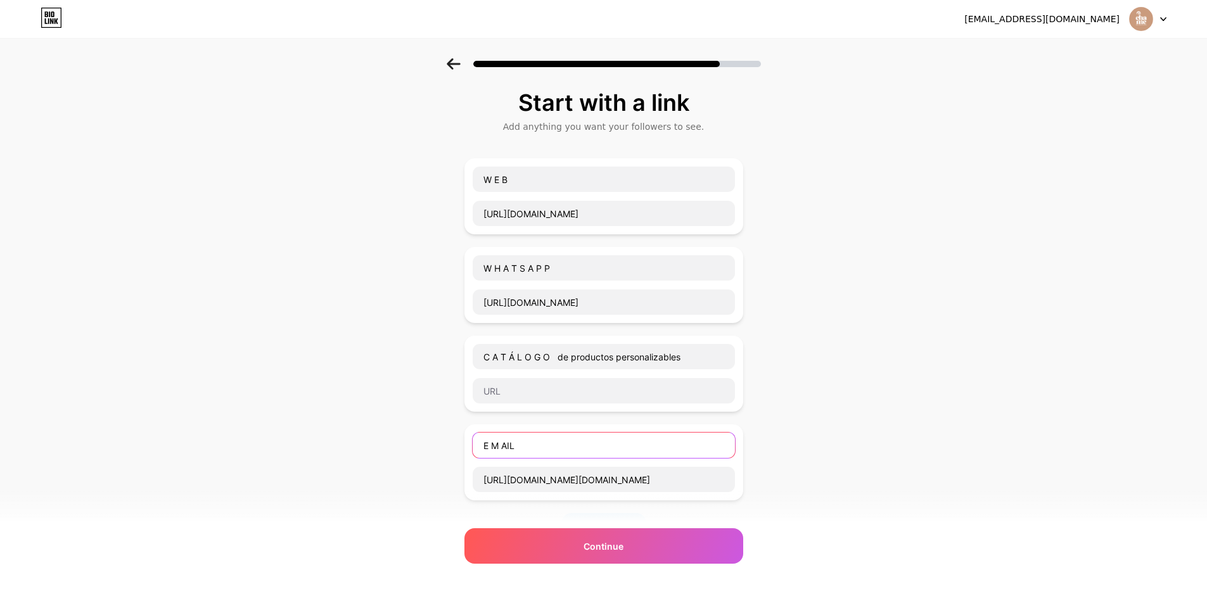
click at [510, 447] on input "E M AIL" at bounding box center [603, 445] width 262 height 25
click at [517, 446] on input "E M A IL" at bounding box center [603, 445] width 262 height 25
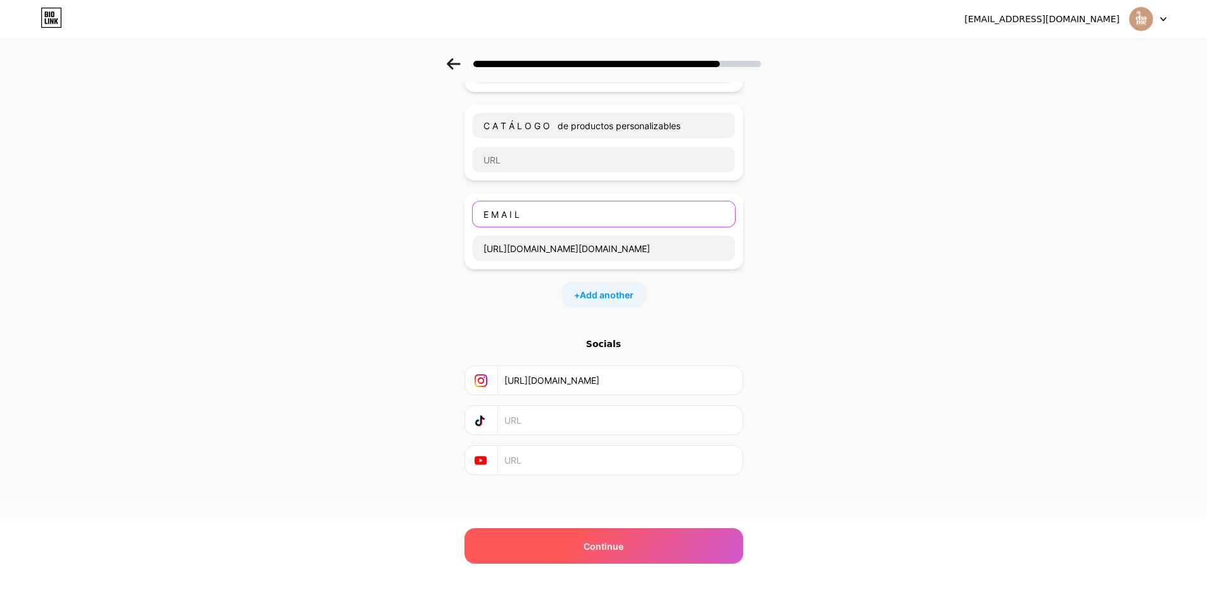
type input "E M A I L"
click at [656, 543] on div "Continue" at bounding box center [603, 545] width 279 height 35
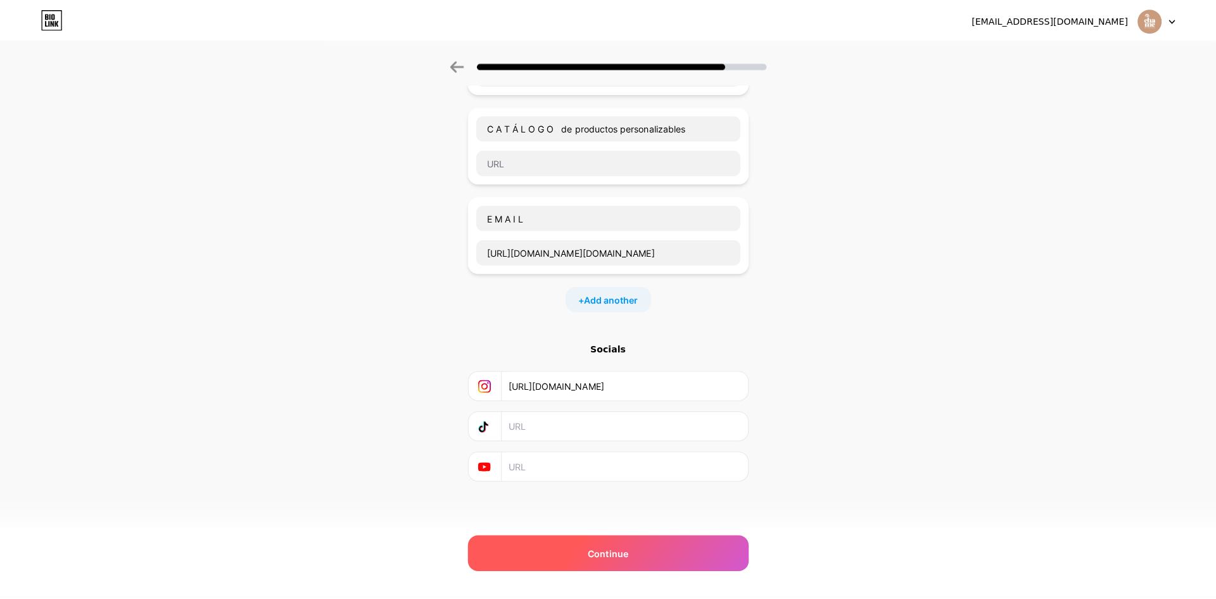
scroll to position [0, 0]
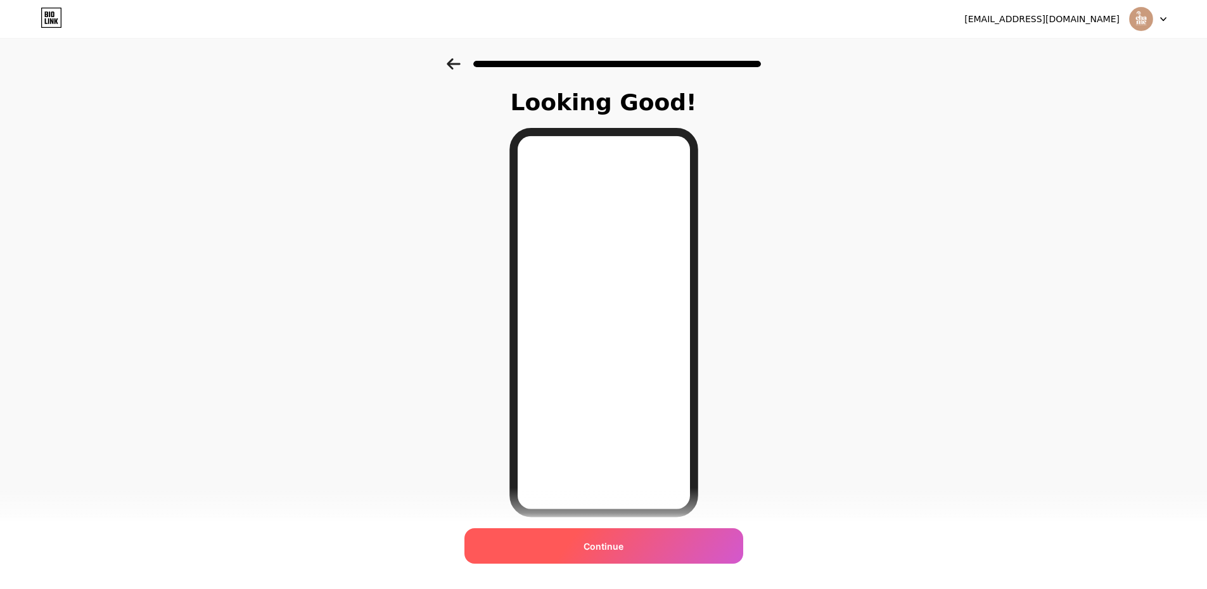
click at [666, 539] on div "Continue" at bounding box center [603, 545] width 279 height 35
